Goal: Transaction & Acquisition: Purchase product/service

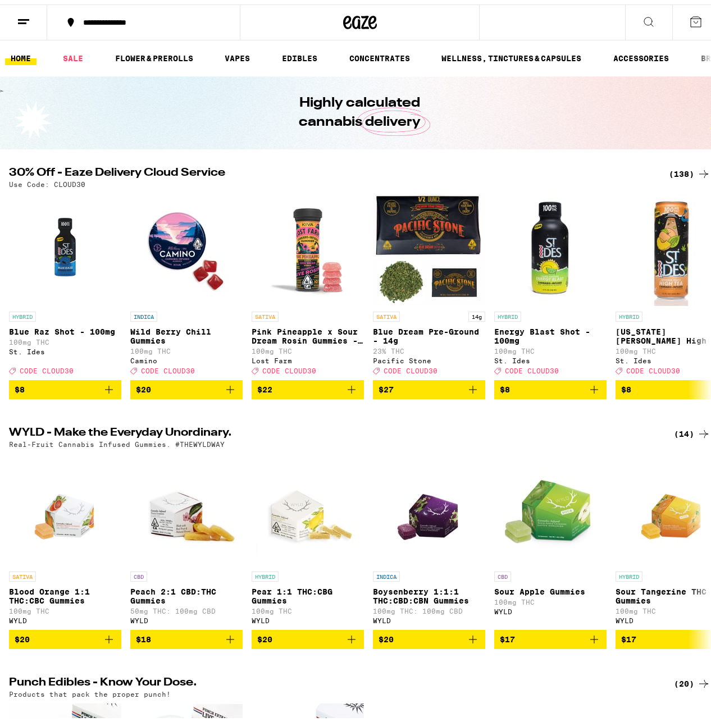
click at [683, 170] on div "(138)" at bounding box center [690, 169] width 42 height 13
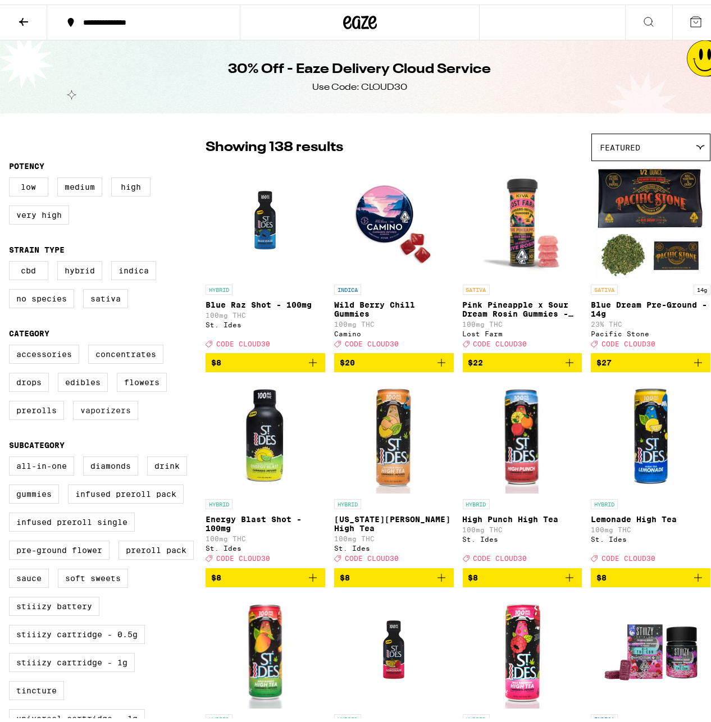
click at [94, 415] on label "Vaporizers" at bounding box center [105, 406] width 65 height 19
click at [12, 343] on input "Vaporizers" at bounding box center [11, 342] width 1 height 1
checkbox input "true"
